Goal: Check status

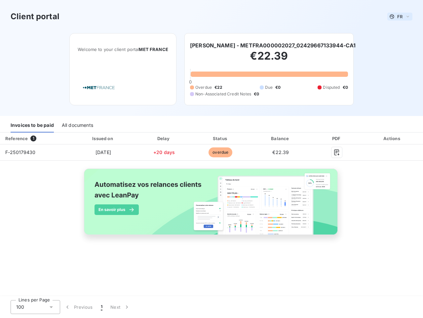
click at [400, 17] on span "FR" at bounding box center [400, 16] width 5 height 5
click at [273, 45] on h6 "[PERSON_NAME] - METFRA000002027_02429667133944-CA1" at bounding box center [273, 45] width 166 height 8
click at [32, 125] on div "Invoices to be paid" at bounding box center [32, 125] width 43 height 14
click at [77, 125] on div "All documents" at bounding box center [77, 125] width 31 height 14
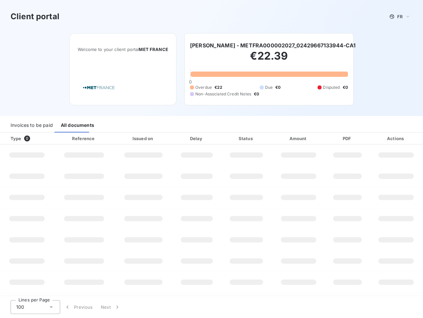
click at [35, 138] on div "Type 0" at bounding box center [30, 138] width 46 height 7
click at [103, 138] on div at bounding box center [104, 138] width 7 height 7
click at [164, 138] on div at bounding box center [163, 138] width 7 height 7
click at [223, 138] on div "Status" at bounding box center [247, 138] width 48 height 7
click at [281, 138] on div "Amount" at bounding box center [299, 138] width 52 height 7
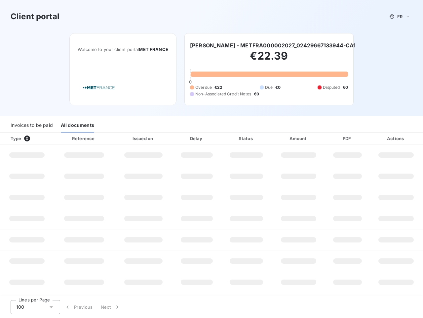
click at [337, 138] on div "PDF" at bounding box center [347, 138] width 41 height 7
